Goal: Obtain resource: Download file/media

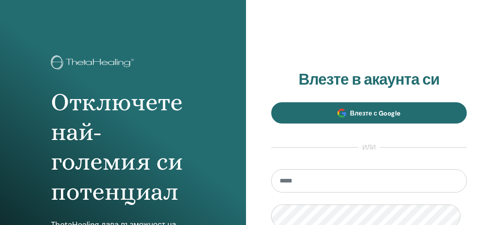
scroll to position [1, 0]
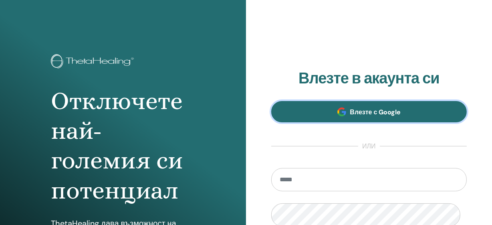
click at [392, 116] on span "Влезте с Google" at bounding box center [375, 112] width 51 height 8
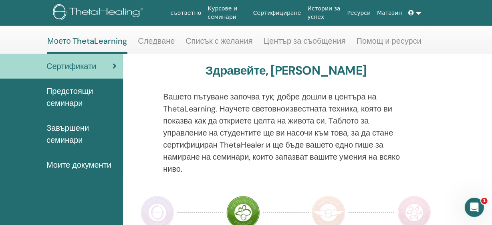
scroll to position [36, 0]
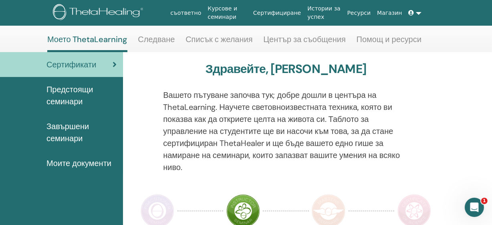
click at [78, 168] on font "Моите документи" at bounding box center [78, 163] width 65 height 10
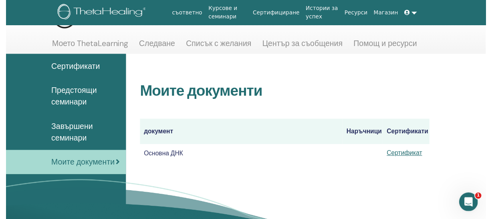
scroll to position [141, 0]
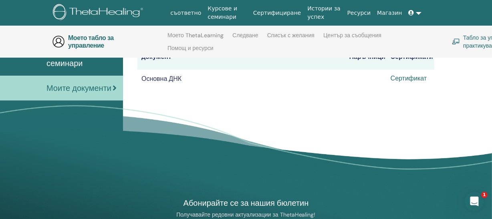
click at [413, 83] on font "Сертификат" at bounding box center [409, 78] width 36 height 8
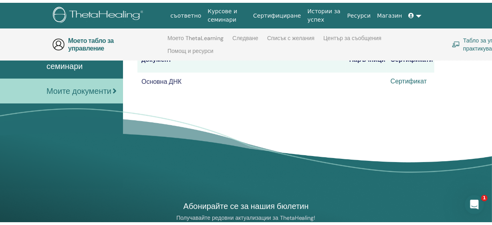
scroll to position [0, 0]
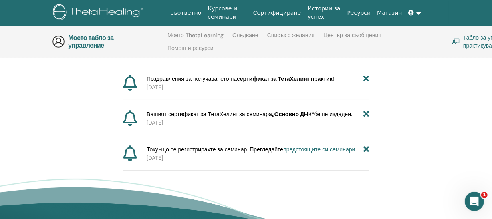
scroll to position [104, 0]
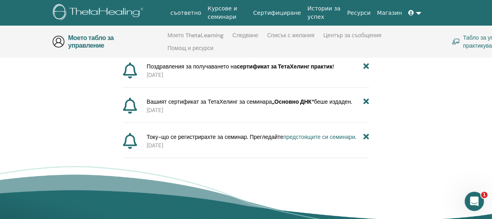
click at [335, 141] on font "предстоящите си семинари." at bounding box center [319, 136] width 73 height 7
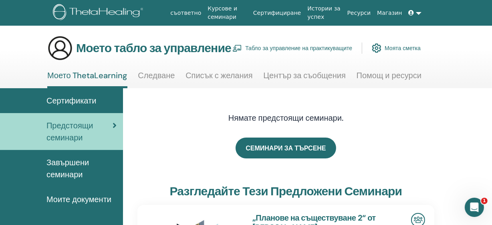
click at [226, 81] on font "Списък с желания" at bounding box center [218, 75] width 67 height 10
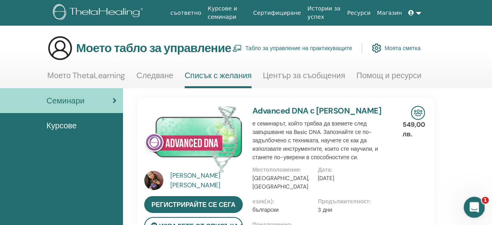
click at [474, 207] on icon "Intercom-Nachrichtendienst öffnen" at bounding box center [473, 205] width 13 height 13
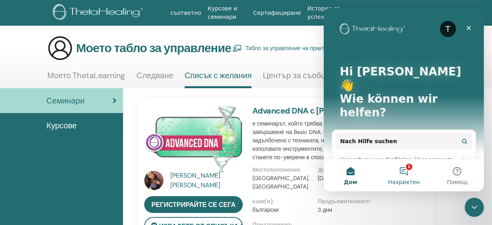
click at [402, 172] on button "1 Нахрихтен" at bounding box center [403, 175] width 53 height 32
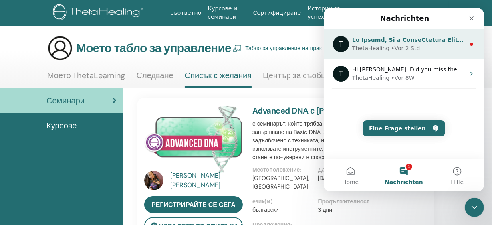
click at [392, 46] on div "• Vor 2 Std" at bounding box center [405, 48] width 29 height 8
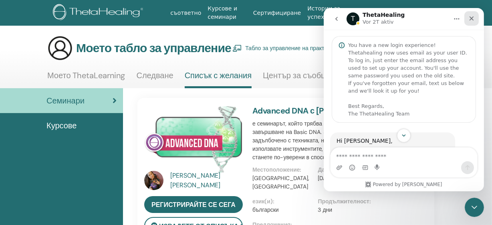
click at [472, 17] on icon "Schließen" at bounding box center [471, 18] width 4 height 4
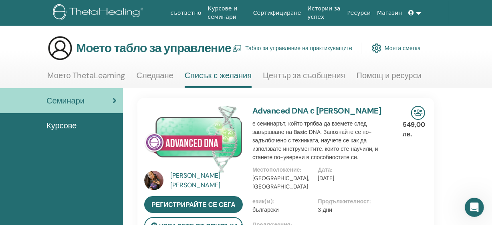
scroll to position [551, 0]
